Goal: Information Seeking & Learning: Learn about a topic

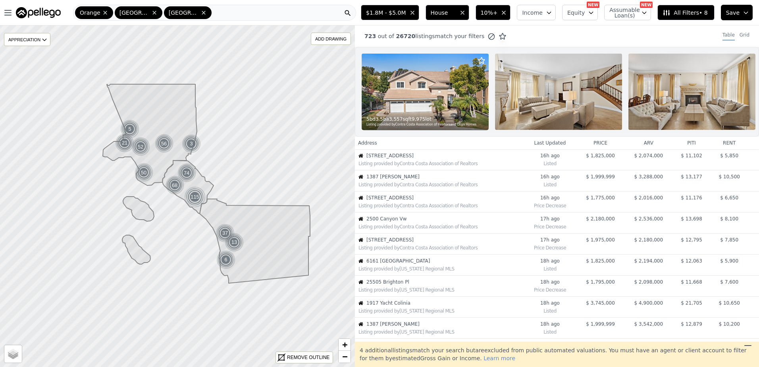
scroll to position [210, 0]
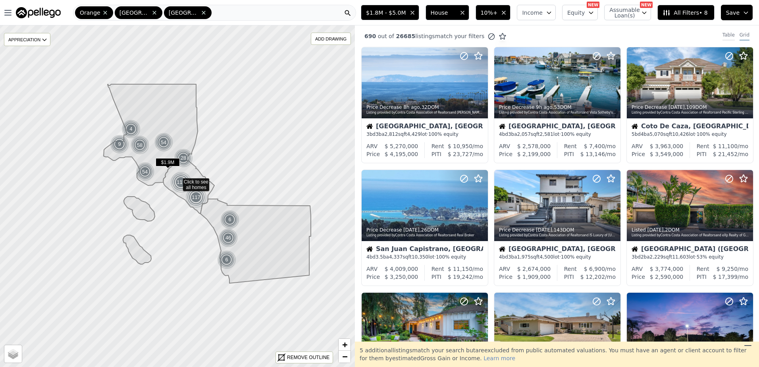
click at [723, 33] on div "Table" at bounding box center [728, 36] width 12 height 9
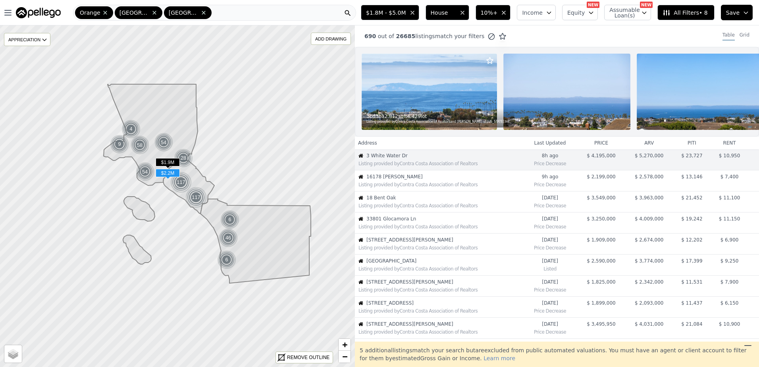
click at [414, 180] on span "16178 [PERSON_NAME]" at bounding box center [444, 176] width 156 height 6
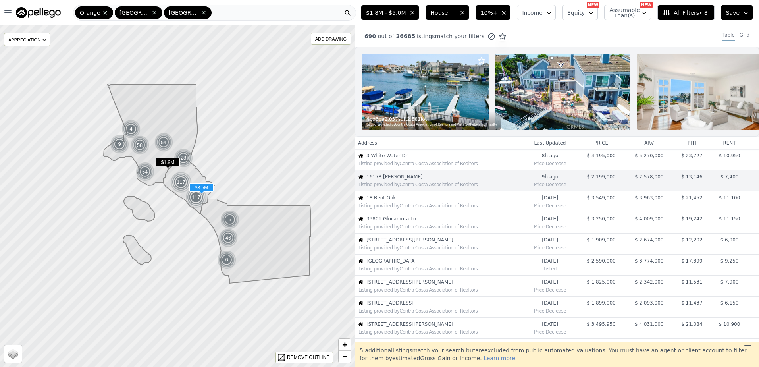
click at [405, 201] on span "18 Bent Oak" at bounding box center [444, 197] width 156 height 6
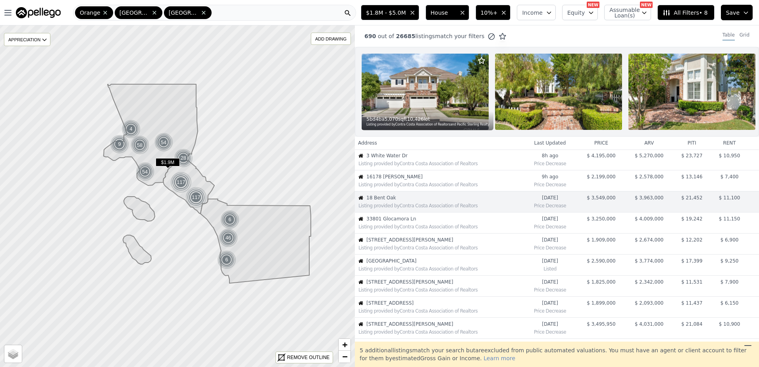
scroll to position [20, 0]
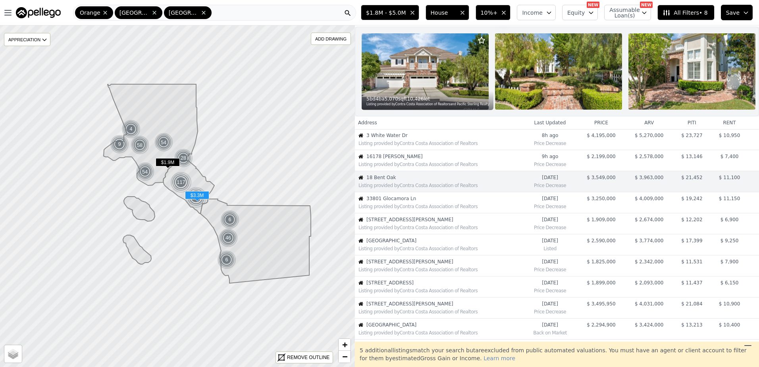
click at [400, 202] on span "33801 Glocamora Ln" at bounding box center [444, 198] width 156 height 6
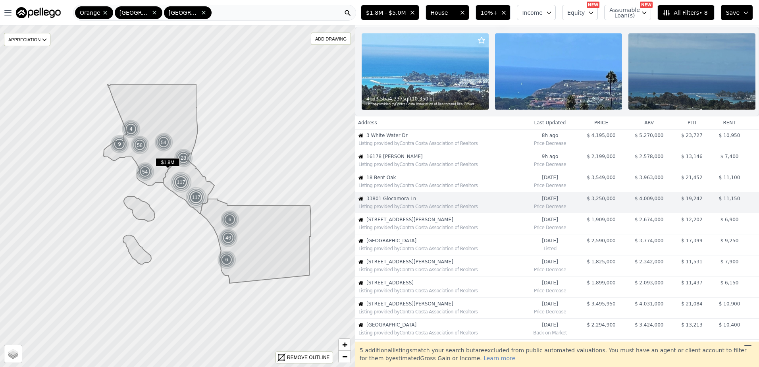
scroll to position [41, 0]
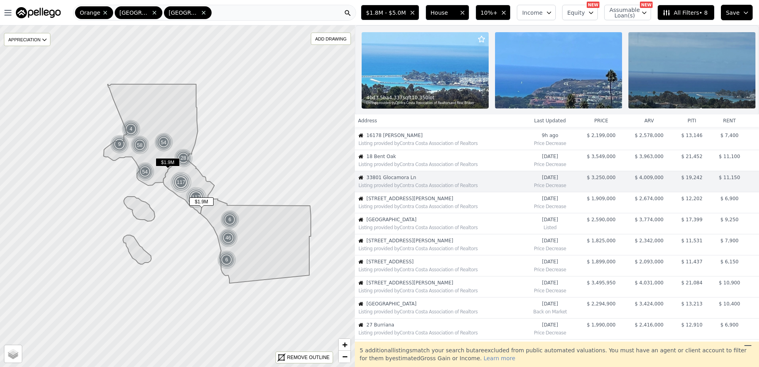
click at [406, 208] on div "Listing provided by Contra Costa Association of Realtors" at bounding box center [438, 206] width 167 height 8
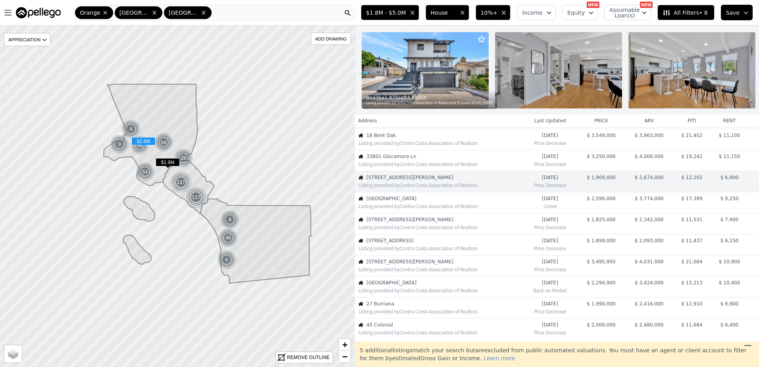
click at [413, 202] on span "9400 Sierra Mar Dr" at bounding box center [444, 198] width 156 height 6
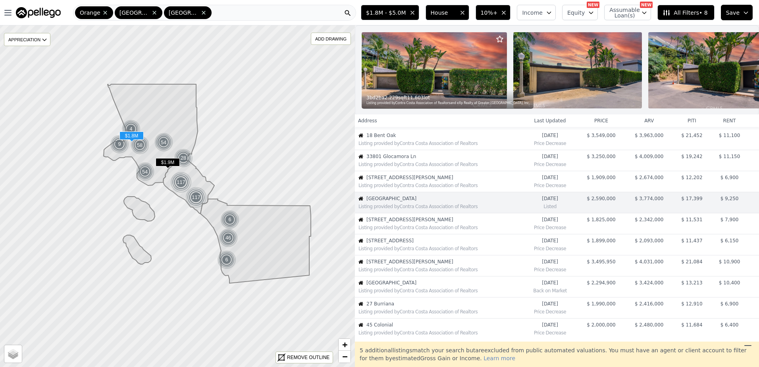
scroll to position [83, 0]
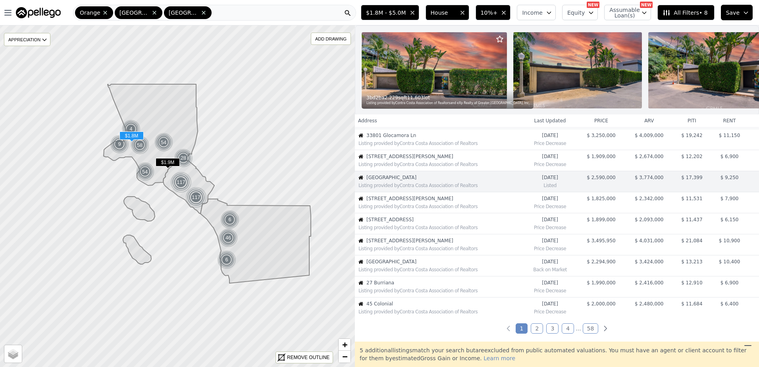
click at [419, 202] on span "19631 Rosita St" at bounding box center [444, 198] width 156 height 6
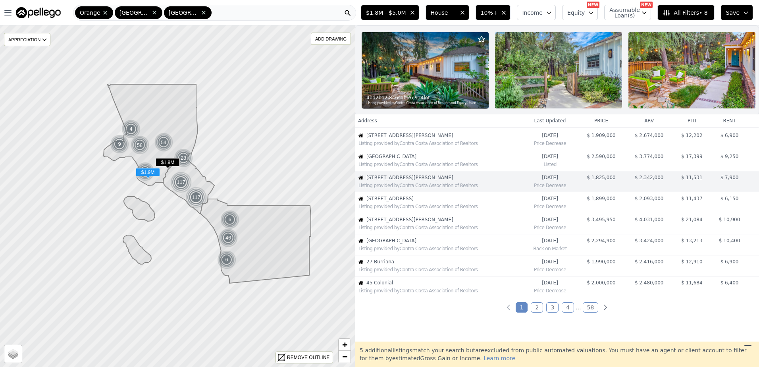
click at [394, 208] on div "Listing provided by Contra Costa Association of Realtors" at bounding box center [438, 206] width 167 height 8
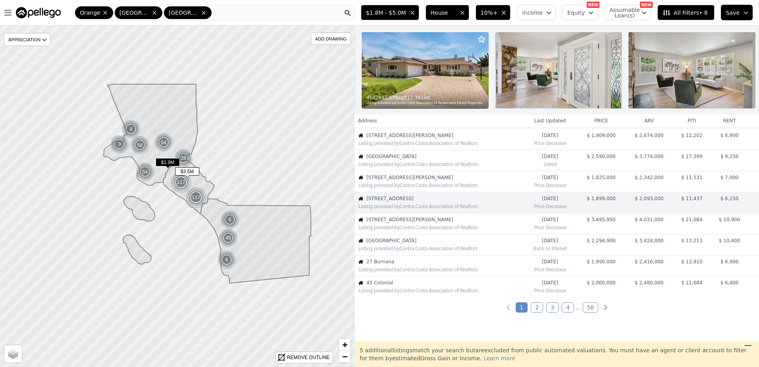
scroll to position [125, 0]
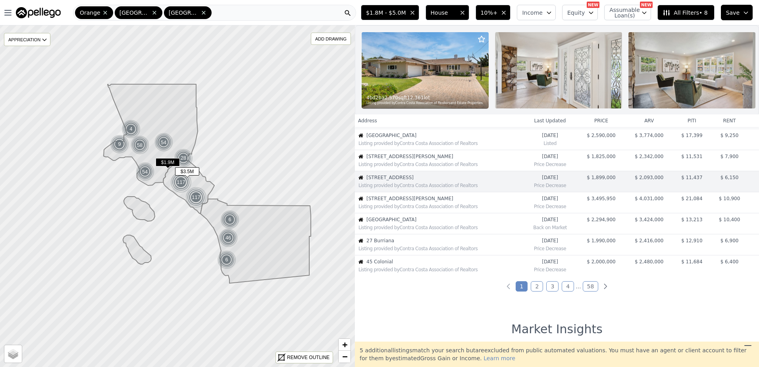
click at [394, 208] on div "Listing provided by Contra Costa Association of Realtors" at bounding box center [438, 206] width 167 height 8
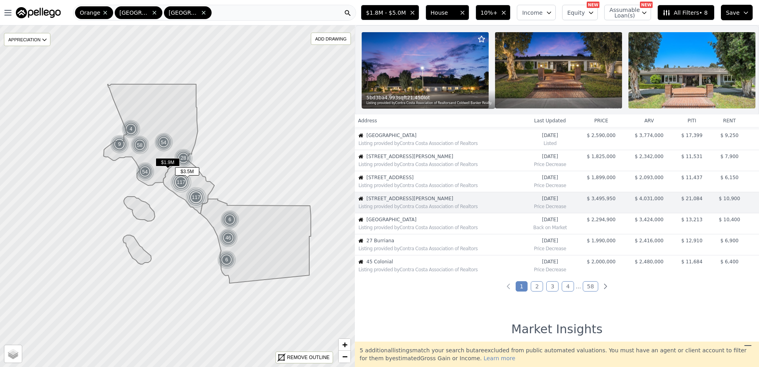
scroll to position [146, 0]
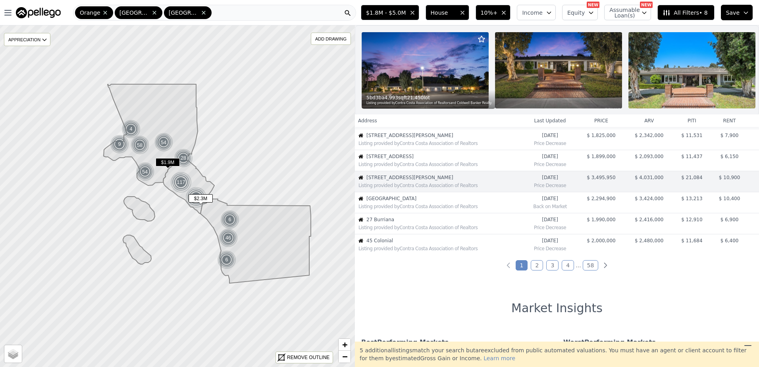
click at [394, 208] on div "Listing provided by Contra Costa Association of Realtors" at bounding box center [438, 206] width 167 height 8
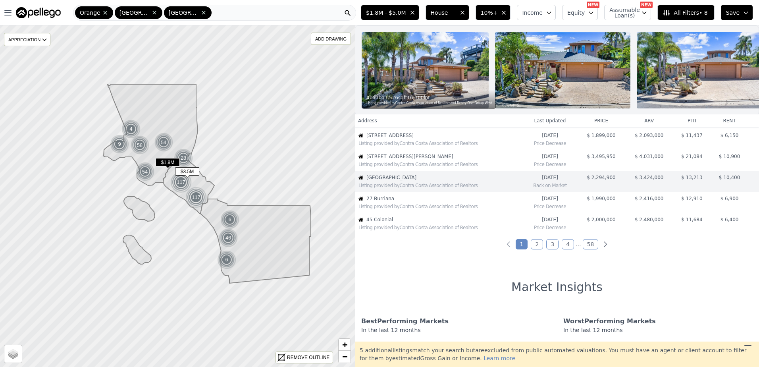
click at [400, 166] on div "Listing provided by Contra Costa Association of Realtors" at bounding box center [438, 164] width 167 height 8
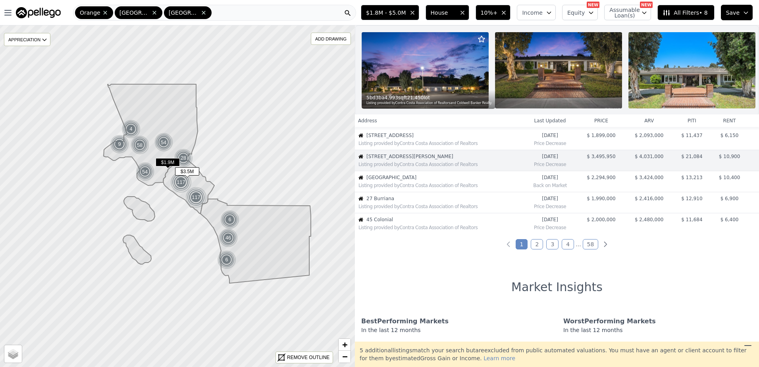
scroll to position [146, 0]
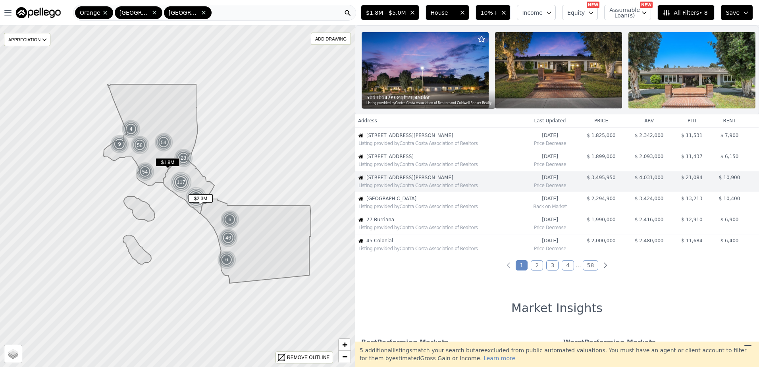
click at [403, 202] on span "716 Avenida Columbo" at bounding box center [444, 198] width 156 height 6
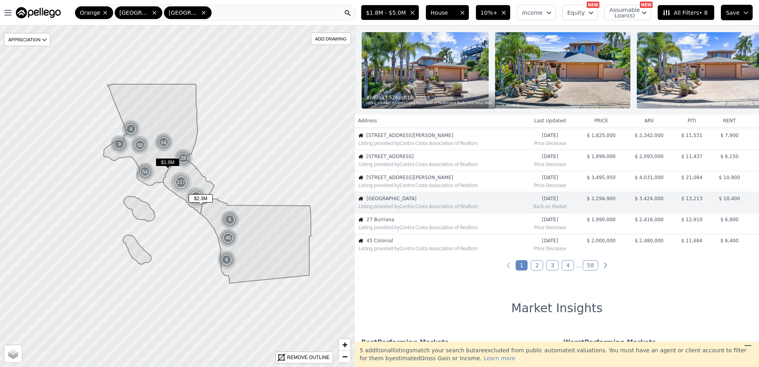
scroll to position [167, 0]
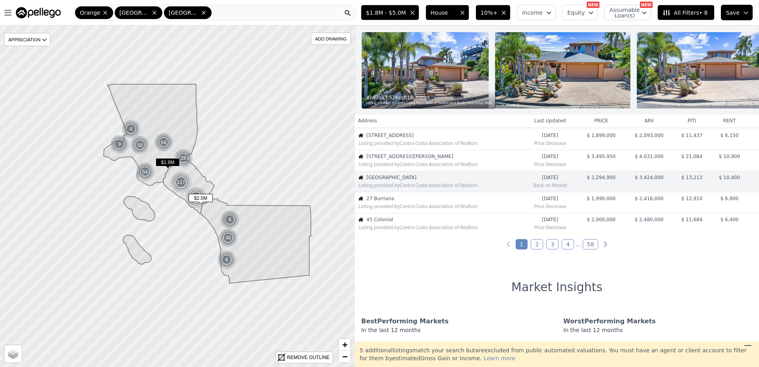
click at [414, 208] on div "Listing provided by Contra Costa Association of Realtors" at bounding box center [438, 206] width 167 height 8
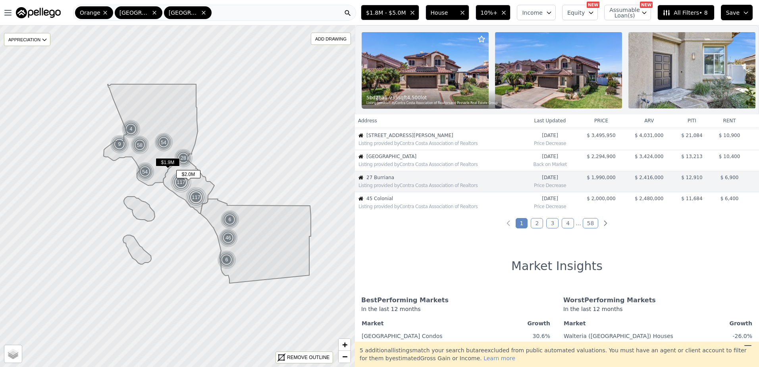
click at [414, 208] on div "Listing provided by Contra Costa Association of Realtors" at bounding box center [438, 206] width 167 height 8
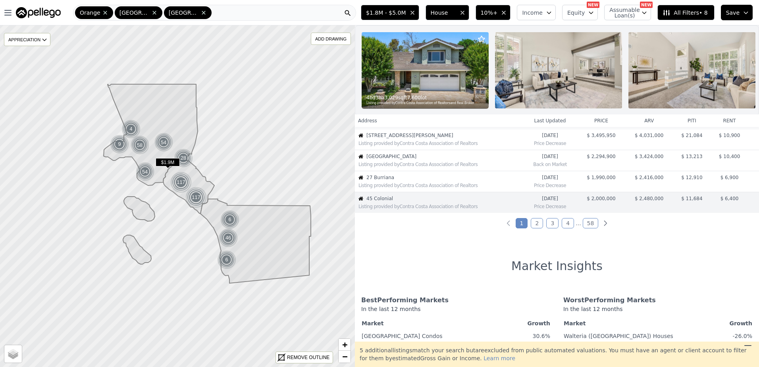
scroll to position [210, 0]
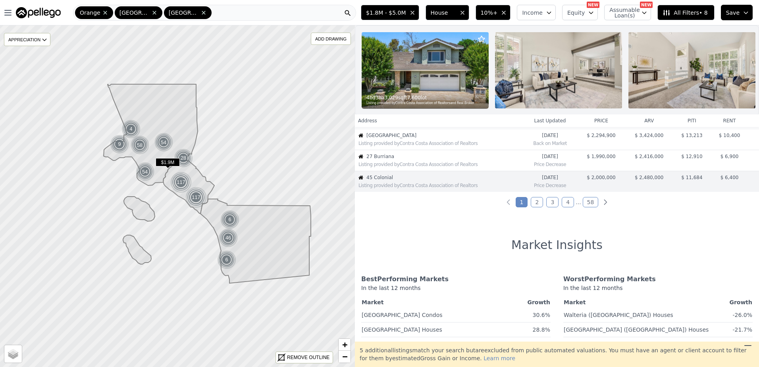
click at [537, 206] on link "2" at bounding box center [537, 202] width 12 height 10
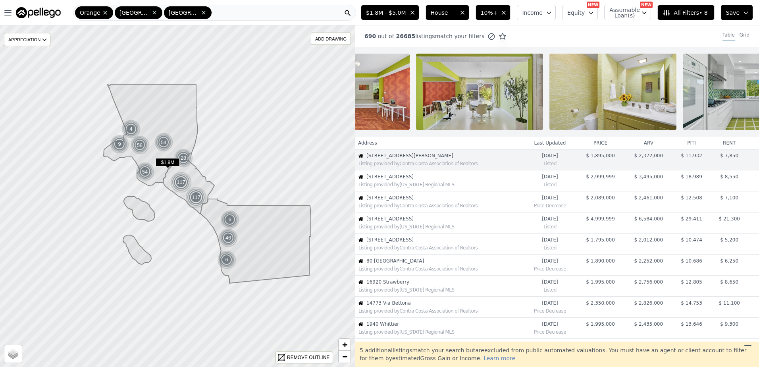
scroll to position [0, 0]
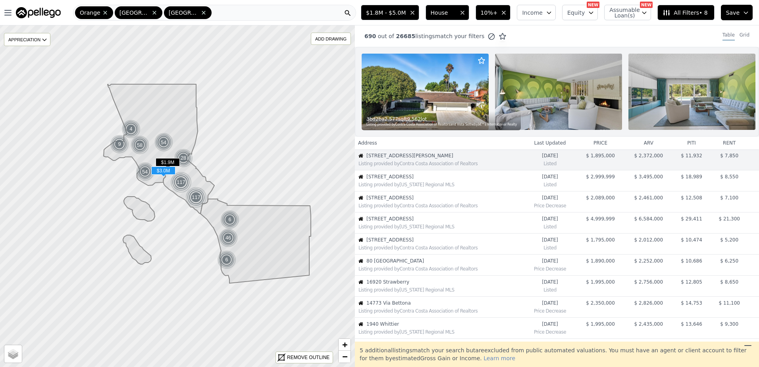
click at [405, 187] on div "Listing provided by California Regional MLS" at bounding box center [439, 184] width 168 height 8
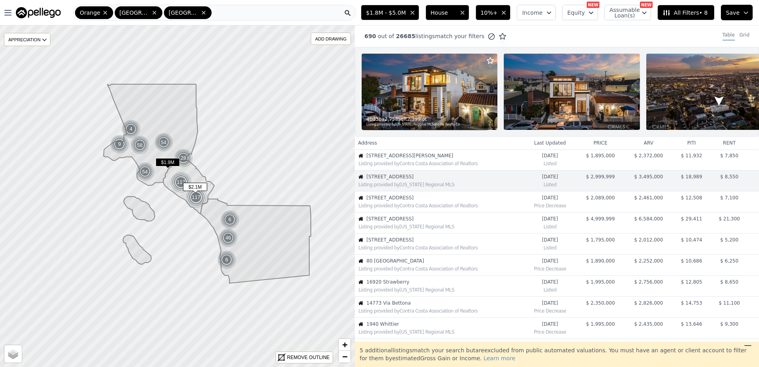
click at [400, 201] on span "27041 Ironwood Dr" at bounding box center [444, 197] width 157 height 6
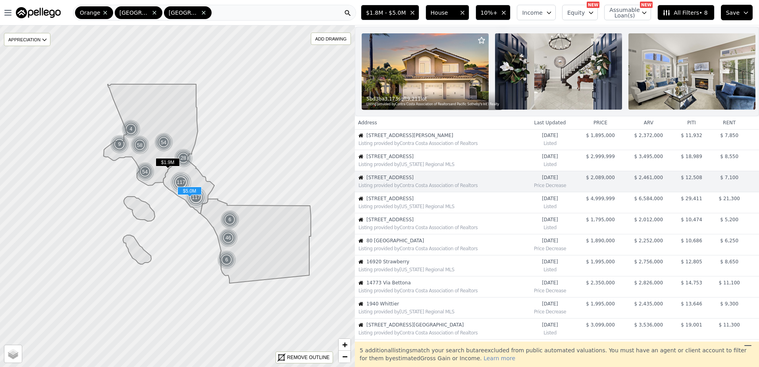
click at [399, 210] on div "Listing provided by California Regional MLS" at bounding box center [440, 206] width 165 height 6
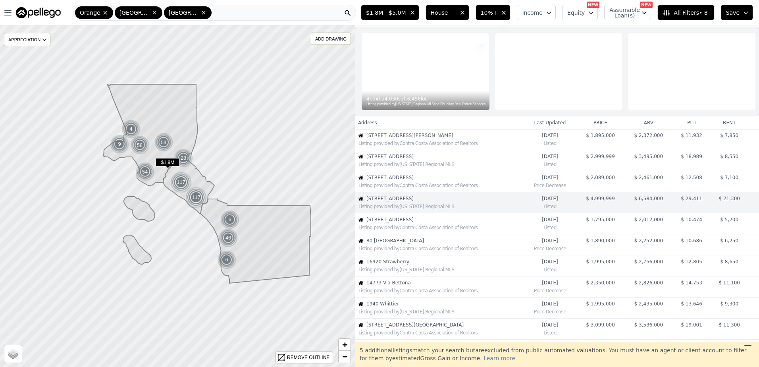
scroll to position [41, 0]
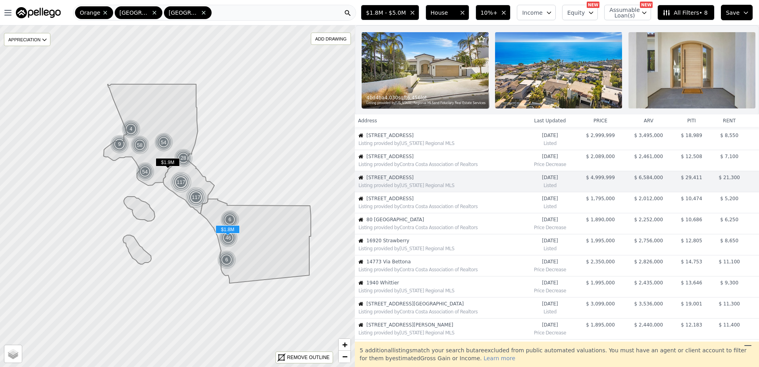
click at [405, 210] on div "Listing provided by Contra Costa Association of Realtors" at bounding box center [440, 206] width 165 height 6
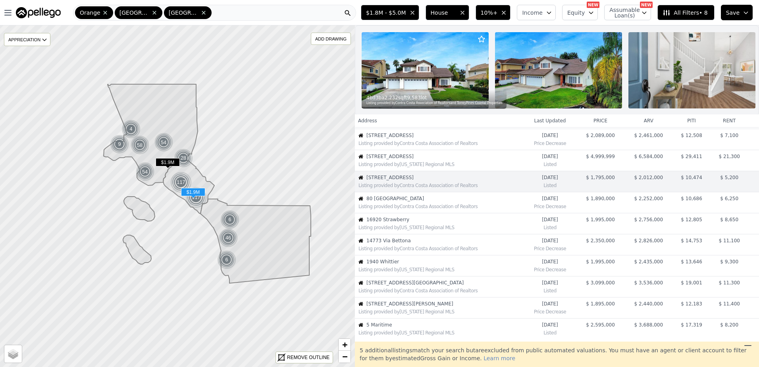
click at [405, 210] on div "Listing provided by Contra Costa Association of Realtors" at bounding box center [440, 206] width 165 height 6
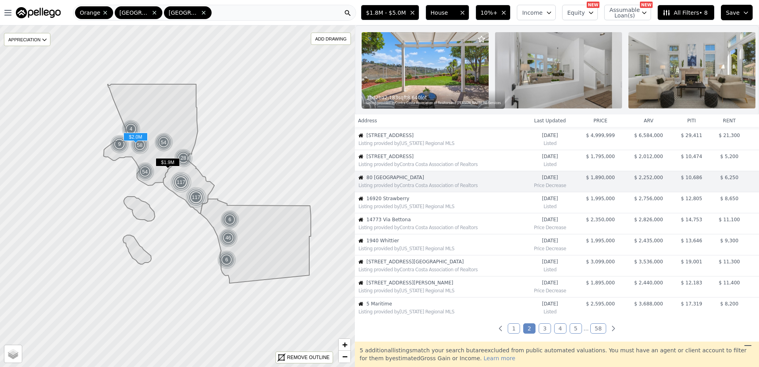
click at [405, 210] on div "Listing provided by California Regional MLS" at bounding box center [440, 206] width 165 height 6
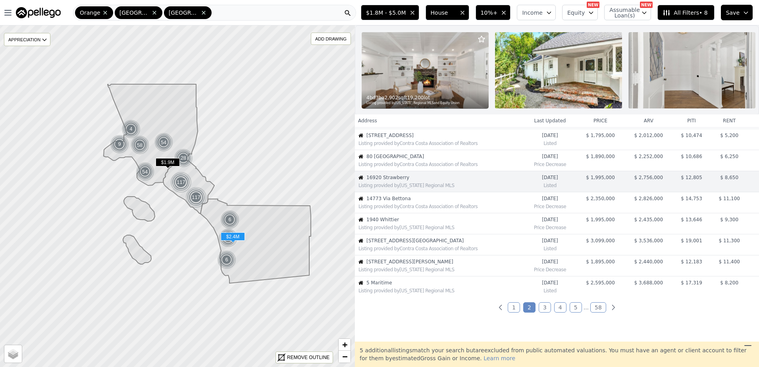
click at [405, 210] on div "Listing provided by Contra Costa Association of Realtors" at bounding box center [440, 206] width 165 height 6
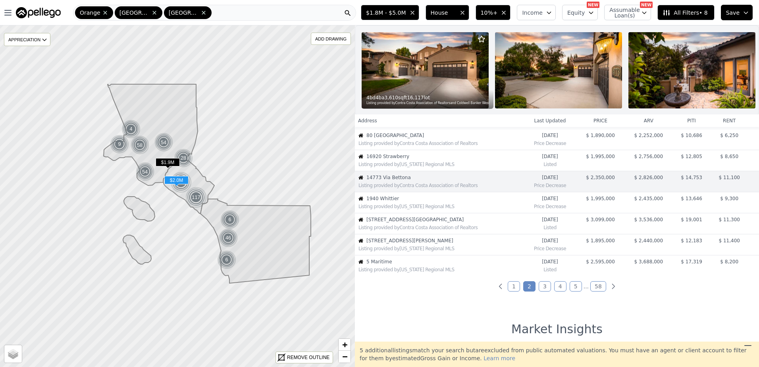
click at [405, 210] on div "Listing provided by California Regional MLS" at bounding box center [440, 206] width 165 height 6
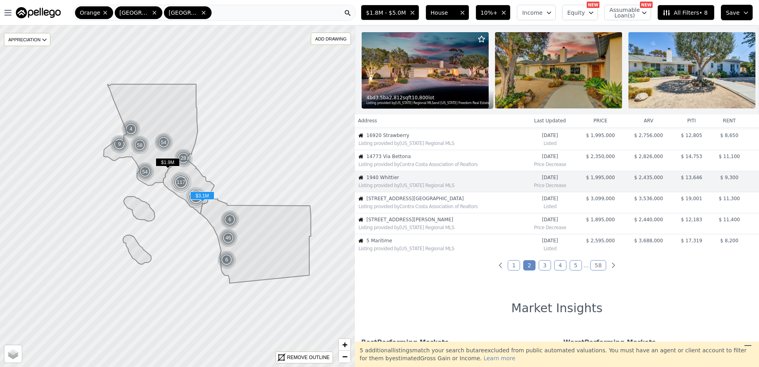
click at [405, 210] on div "Listing provided by Contra Costa Association of Realtors" at bounding box center [440, 206] width 165 height 6
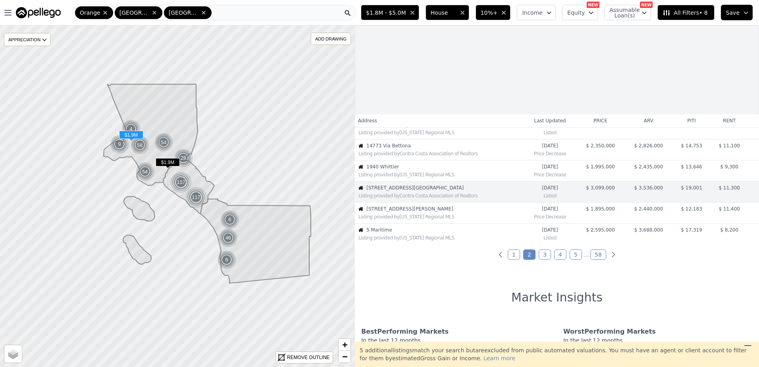
scroll to position [162, 0]
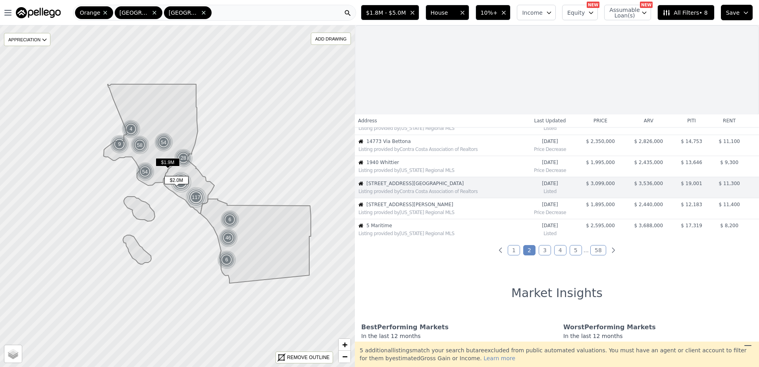
click at [390, 158] on td "1940 Whittier Listing provided by California Regional MLS" at bounding box center [439, 166] width 169 height 21
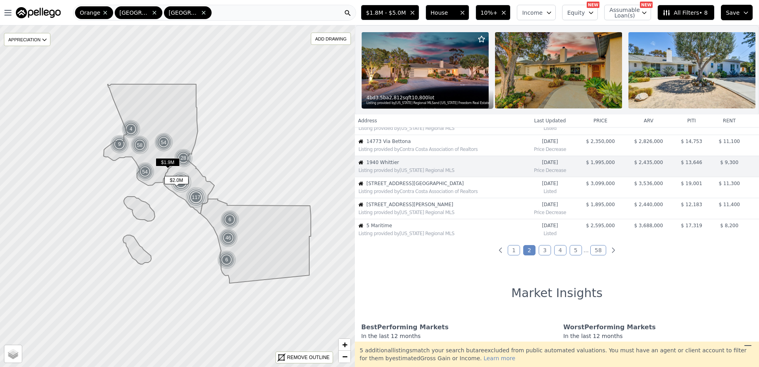
scroll to position [146, 0]
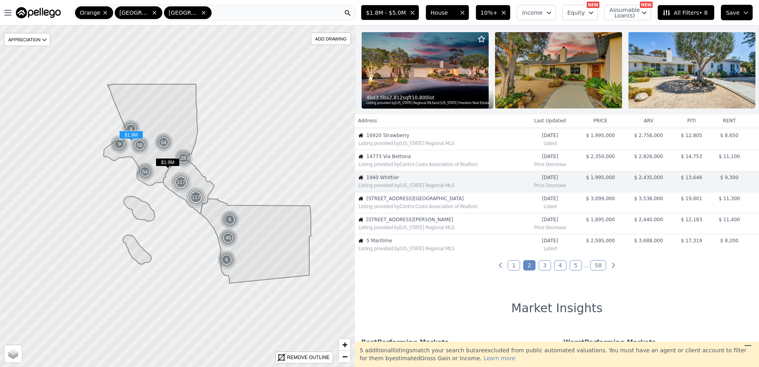
click at [411, 221] on td "19842 Santa Rita St Listing provided by California Regional MLS" at bounding box center [439, 223] width 169 height 21
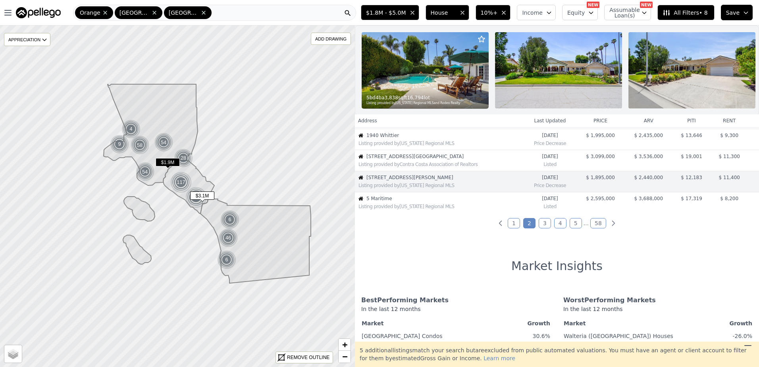
click at [411, 160] on span "21 Calle Vista Del Sol" at bounding box center [444, 156] width 157 height 6
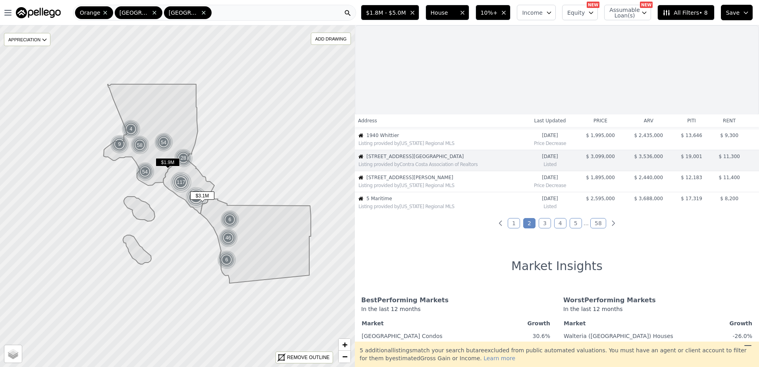
scroll to position [162, 0]
